Goal: Navigation & Orientation: Find specific page/section

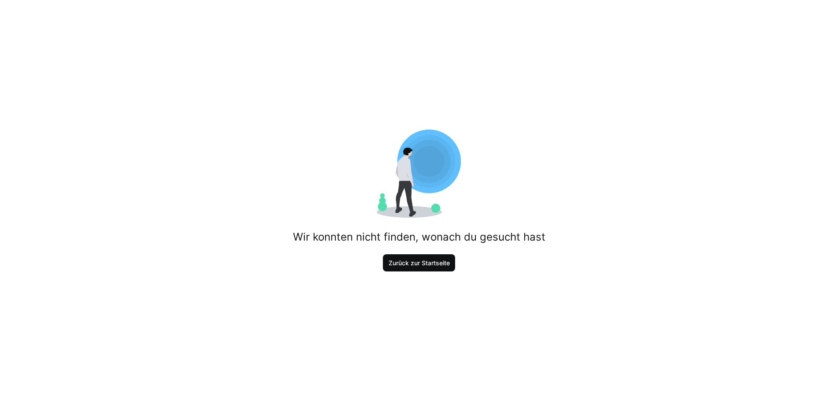
click at [414, 266] on span "Zurück zur Startseite" at bounding box center [419, 263] width 64 height 9
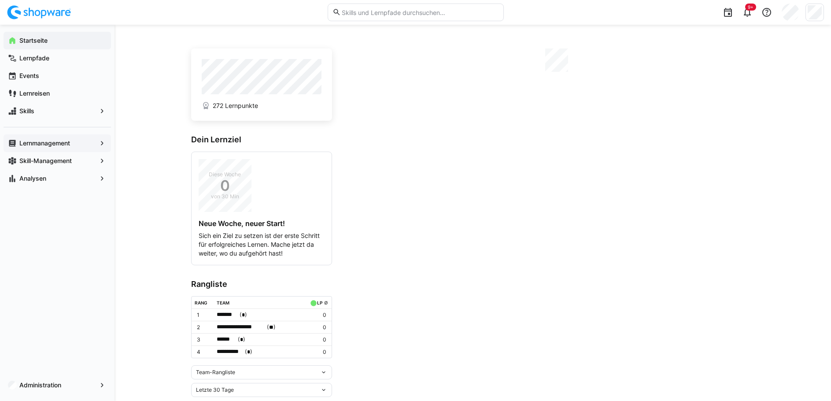
click at [0, 0] on app-navigation-label "Lernmanagement" at bounding box center [0, 0] width 0 height 0
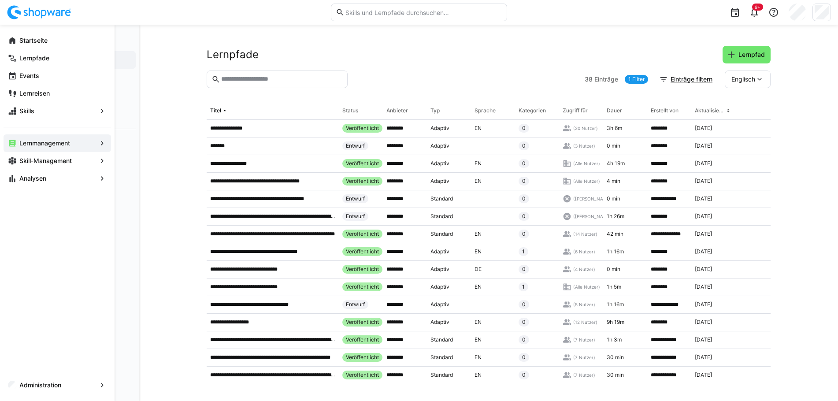
click at [101, 143] on eds-icon at bounding box center [102, 143] width 9 height 9
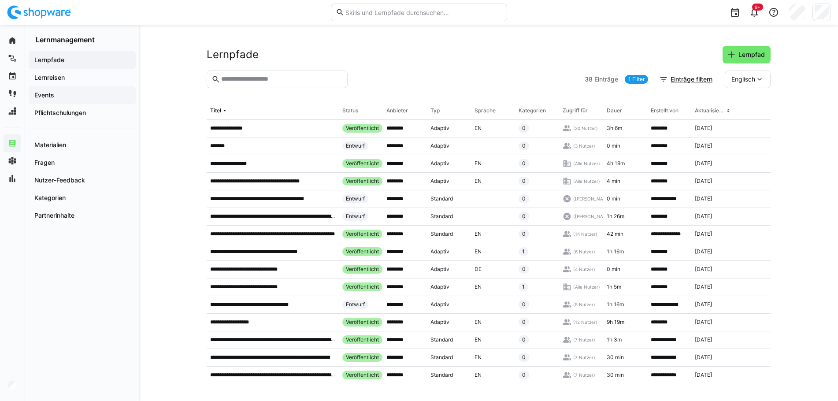
click at [53, 91] on span "Events" at bounding box center [82, 95] width 98 height 9
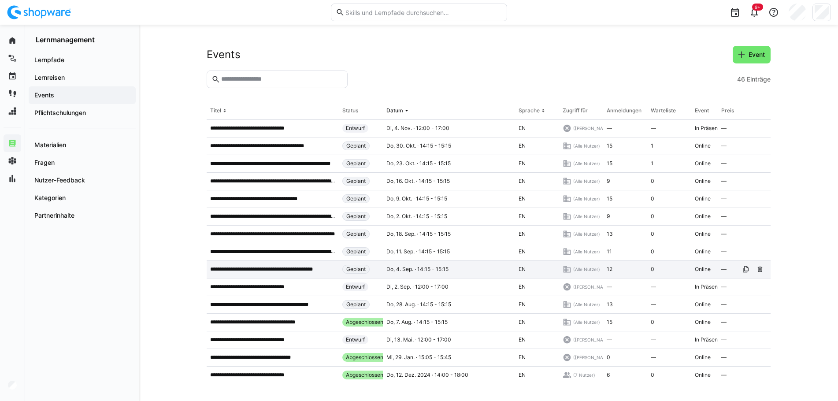
click at [284, 267] on p "**********" at bounding box center [272, 269] width 125 height 7
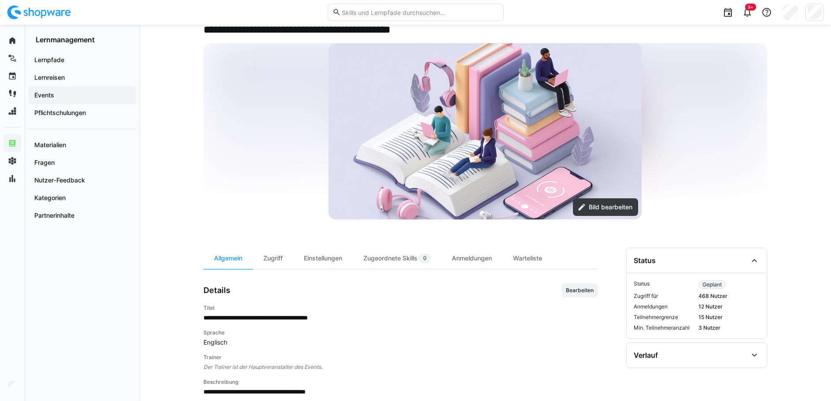
scroll to position [176, 0]
